Goal: Task Accomplishment & Management: Manage account settings

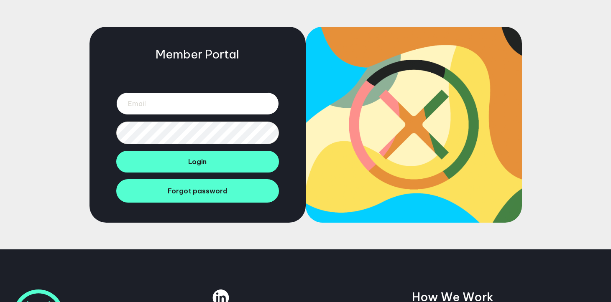
click at [241, 104] on input "email" at bounding box center [197, 103] width 163 height 23
type input "[PERSON_NAME][EMAIL_ADDRESS][DOMAIN_NAME]"
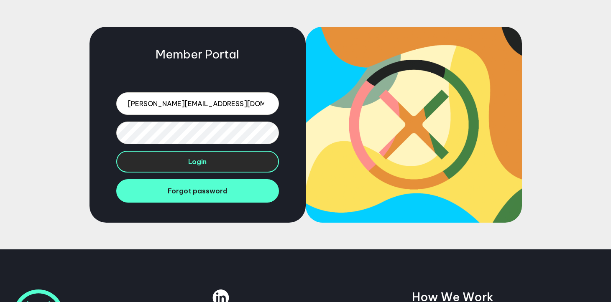
click at [191, 168] on button "Login" at bounding box center [197, 162] width 163 height 22
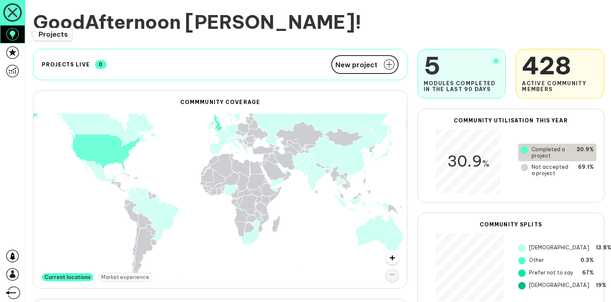
click at [13, 30] on icon at bounding box center [12, 34] width 13 height 13
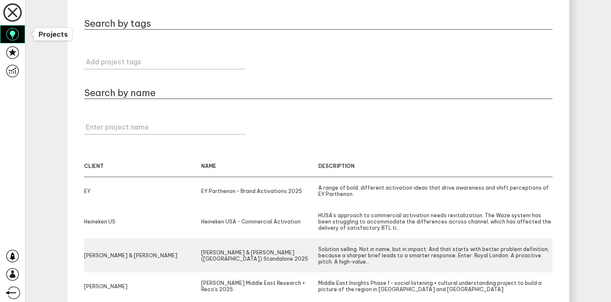
scroll to position [46, 0]
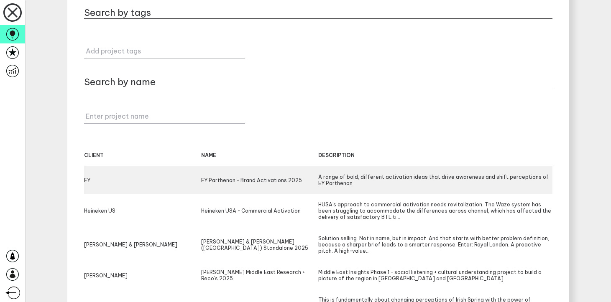
click at [237, 193] on div "EY EY Parthenon - Brand Activations 2025 A range of bold, different activation …" at bounding box center [318, 180] width 468 height 28
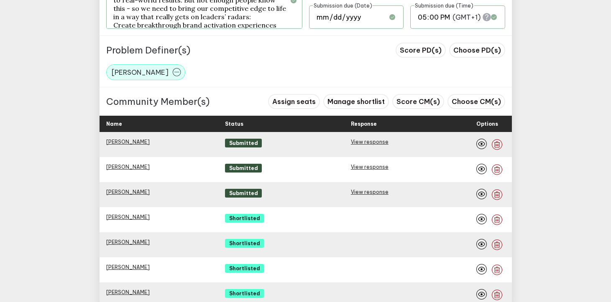
scroll to position [548, 0]
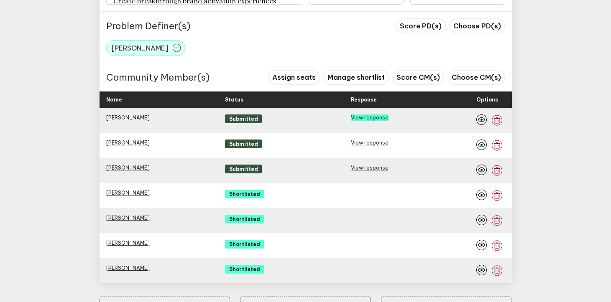
click at [367, 117] on link "View response" at bounding box center [370, 118] width 38 height 6
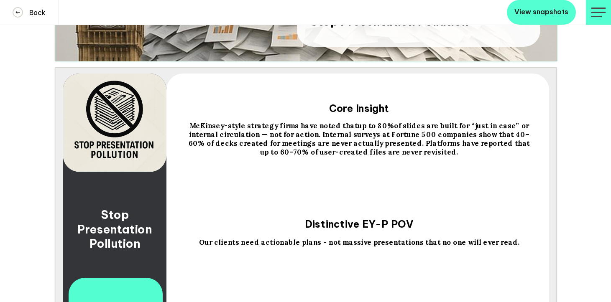
scroll to position [2848, 0]
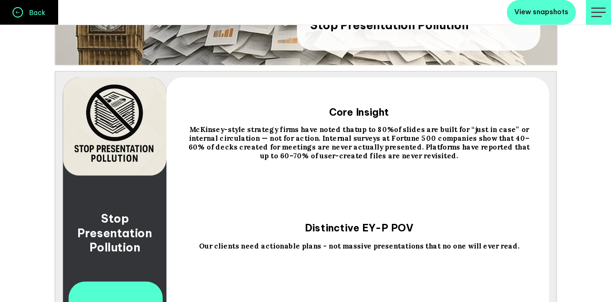
click at [18, 14] on icon at bounding box center [17, 12] width 9 height 9
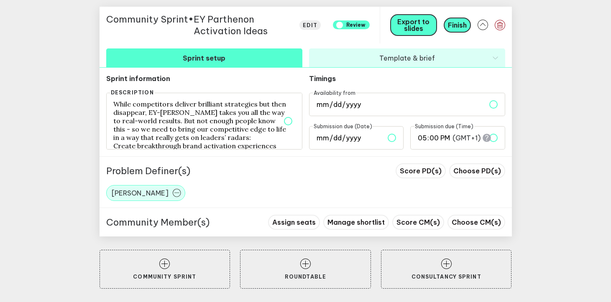
scroll to position [596, 0]
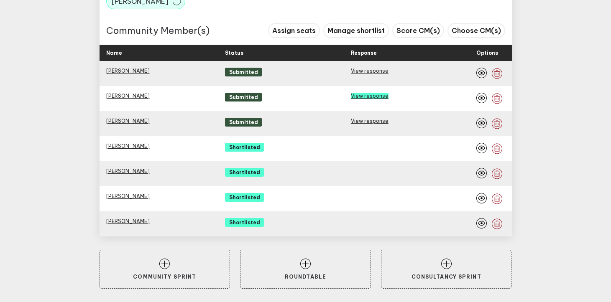
click at [374, 94] on link "View response" at bounding box center [370, 96] width 38 height 6
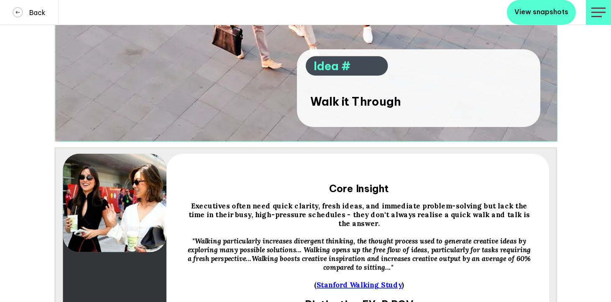
scroll to position [487, 0]
